Goal: Task Accomplishment & Management: Complete application form

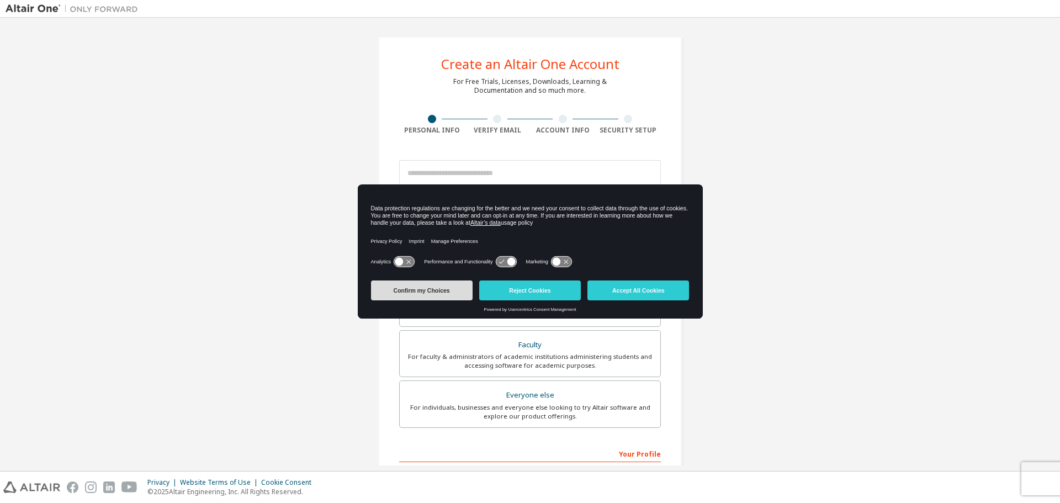
click at [443, 290] on button "Confirm my Choices" at bounding box center [422, 290] width 102 height 20
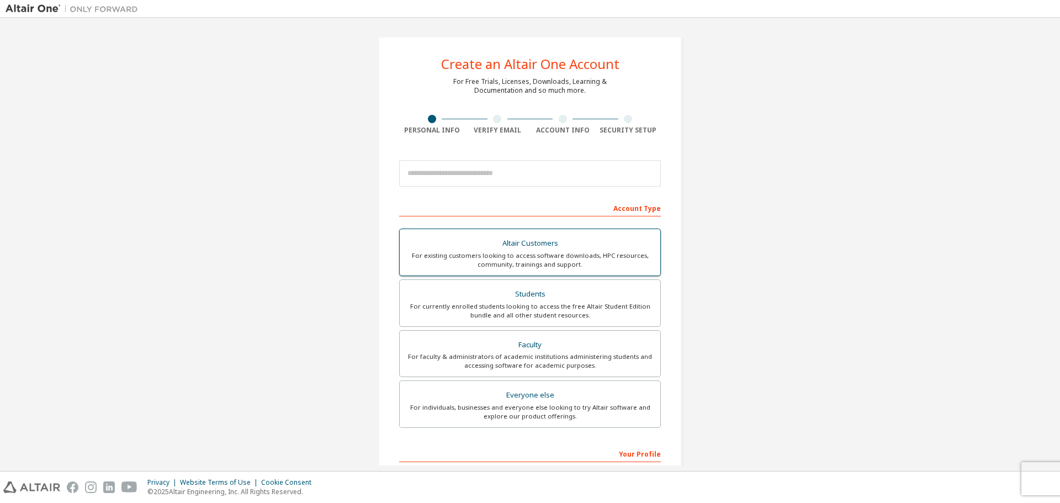
click at [490, 267] on div "For existing customers looking to access software downloads, HPC resources, com…" at bounding box center [529, 260] width 247 height 18
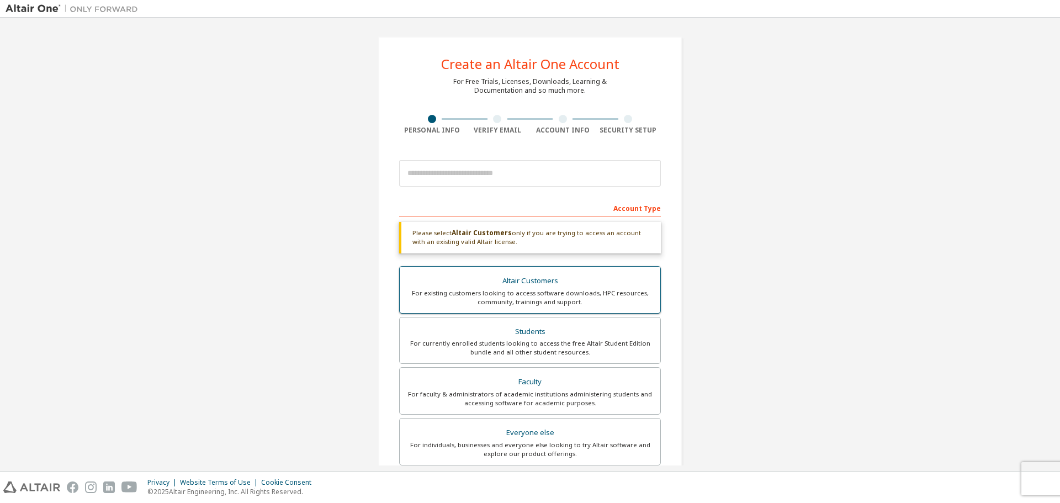
scroll to position [55, 0]
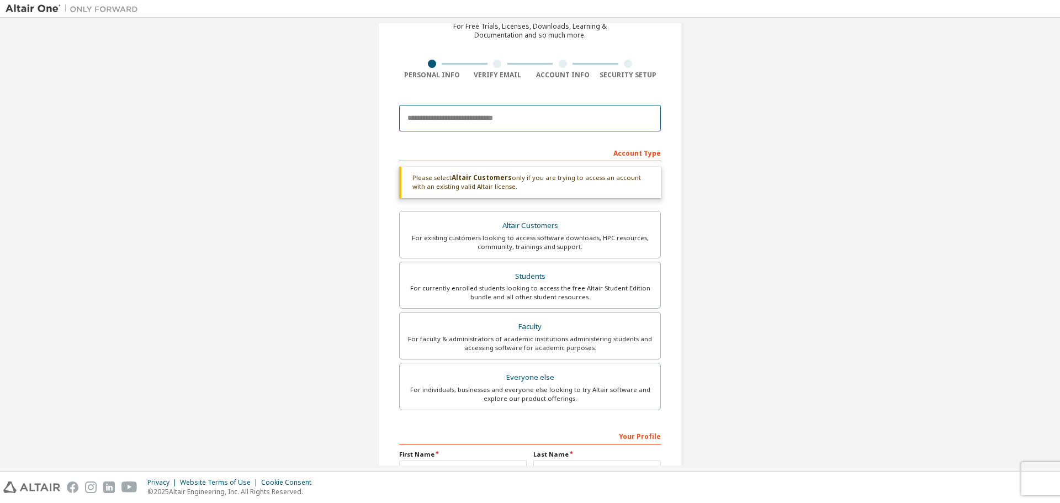
click at [459, 121] on input "email" at bounding box center [530, 118] width 262 height 26
type input "**********"
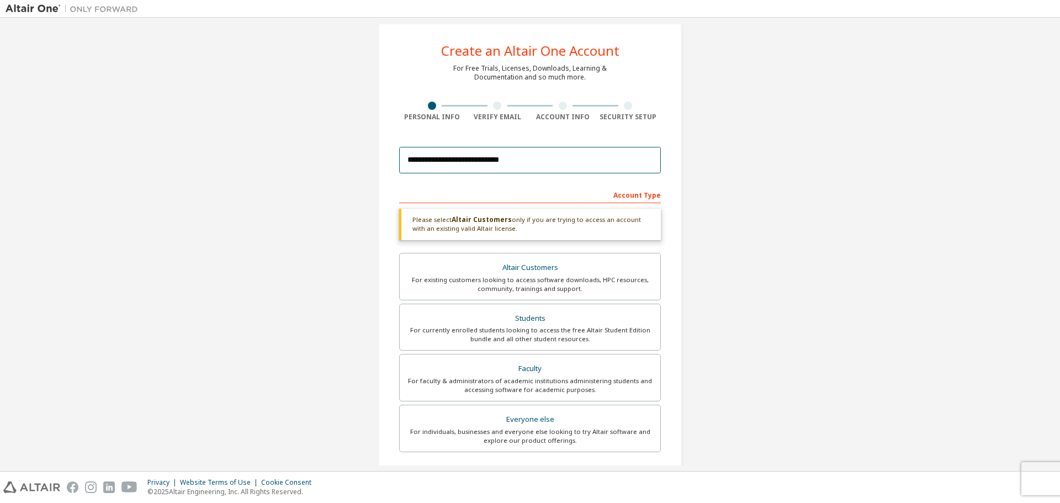
scroll to position [0, 0]
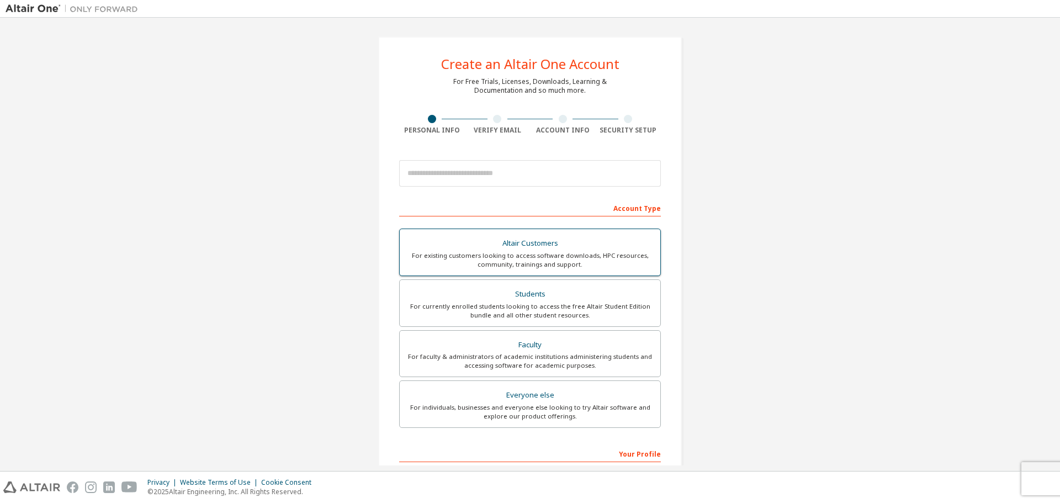
click at [464, 253] on div "For existing customers looking to access software downloads, HPC resources, com…" at bounding box center [529, 260] width 247 height 18
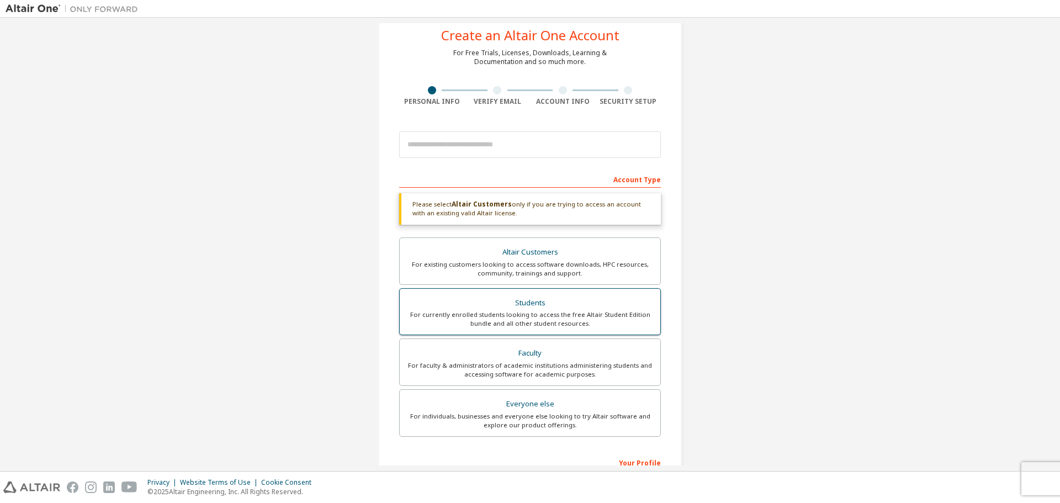
scroll to position [14, 0]
